Goal: Transaction & Acquisition: Download file/media

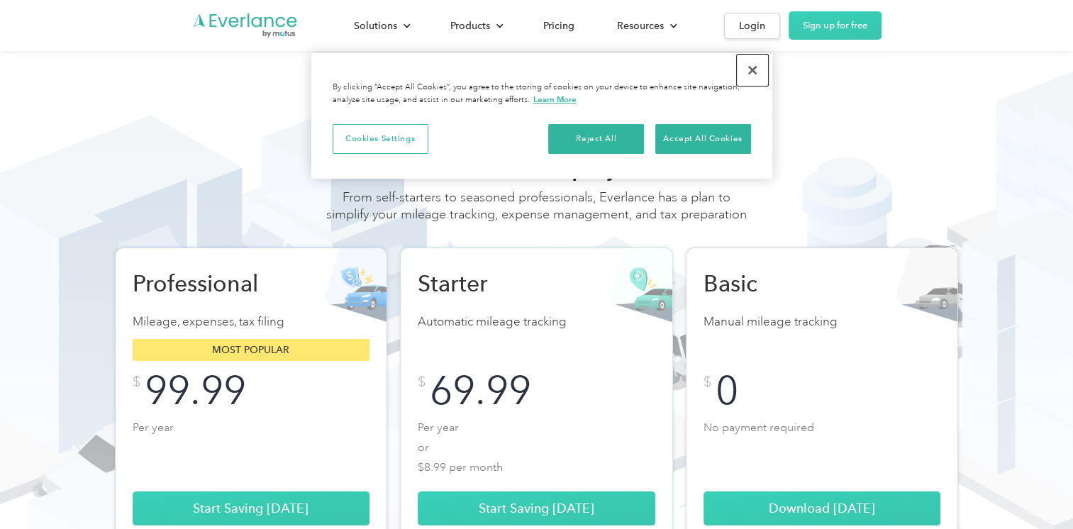
click at [756, 66] on button "Close" at bounding box center [752, 70] width 31 height 31
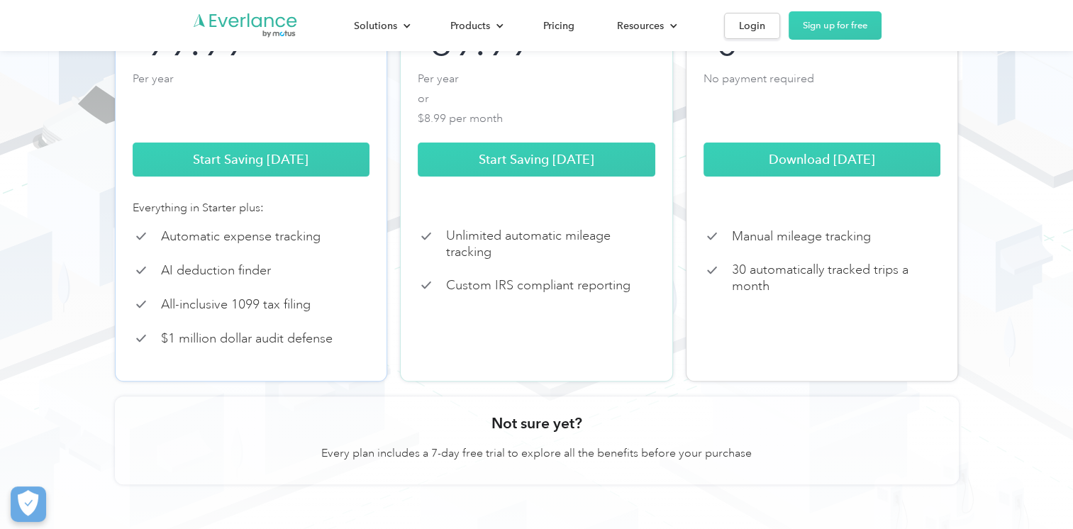
scroll to position [300, 0]
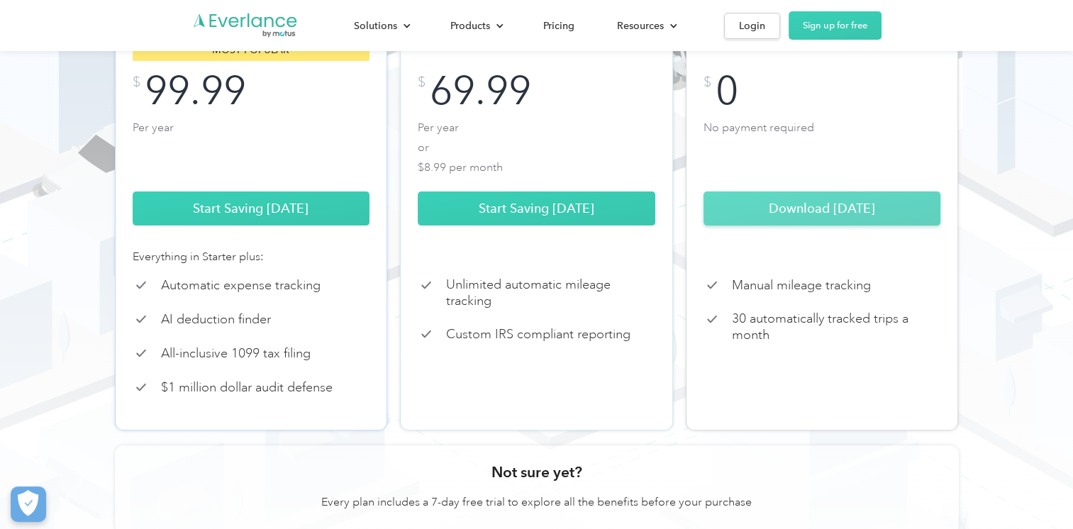
click at [837, 225] on link "Download [DATE]" at bounding box center [822, 208] width 238 height 34
